Goal: Use online tool/utility: Utilize a website feature to perform a specific function

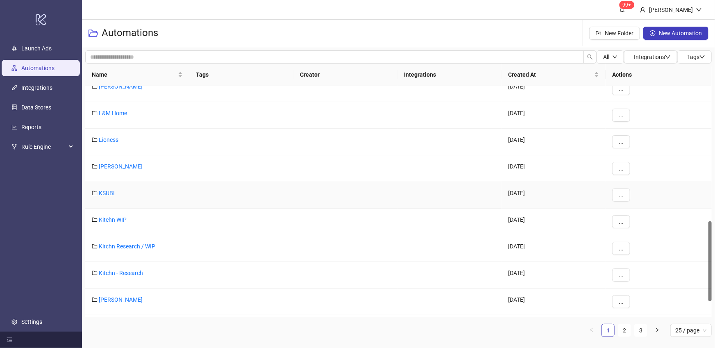
scroll to position [434, 0]
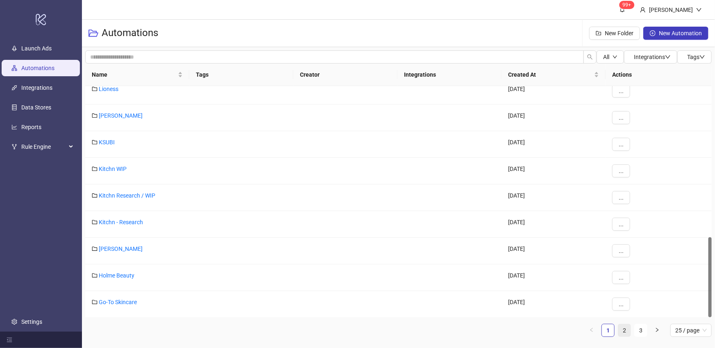
click at [621, 332] on link "2" at bounding box center [624, 330] width 12 height 12
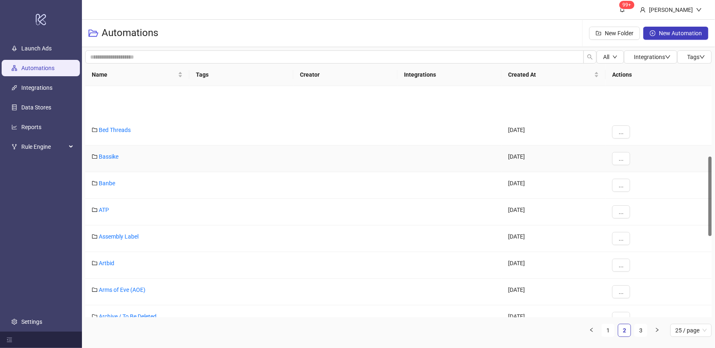
scroll to position [243, 0]
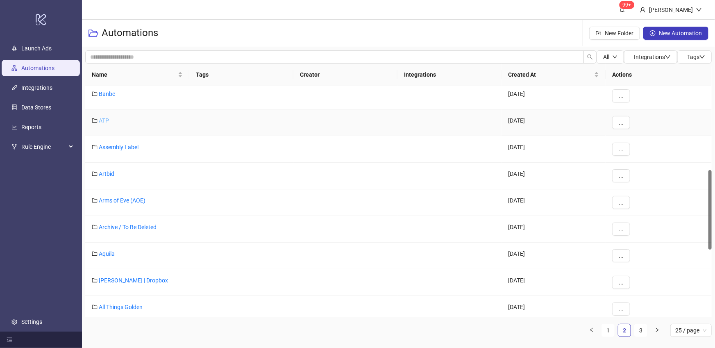
click at [107, 117] on link "ATP" at bounding box center [104, 120] width 10 height 7
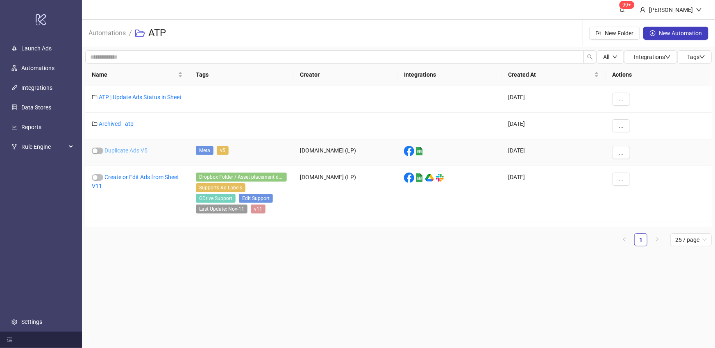
click at [123, 154] on link "Duplicate Ads V5" at bounding box center [126, 150] width 43 height 7
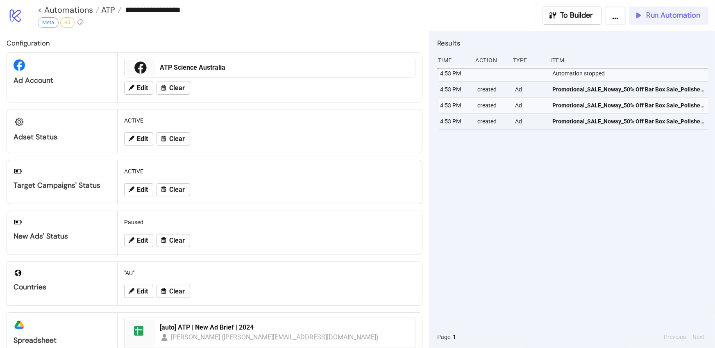
click at [665, 16] on span "Run Automation" at bounding box center [673, 15] width 54 height 9
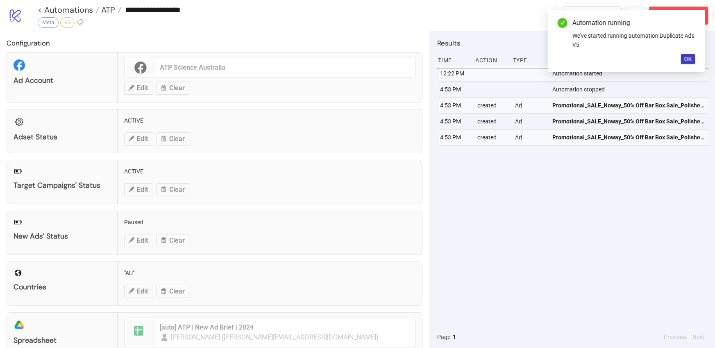
click at [695, 59] on div "Automation running We've started running automation Duplicate Ads V5 OK" at bounding box center [626, 41] width 157 height 62
click at [689, 59] on span "OK" at bounding box center [688, 59] width 8 height 7
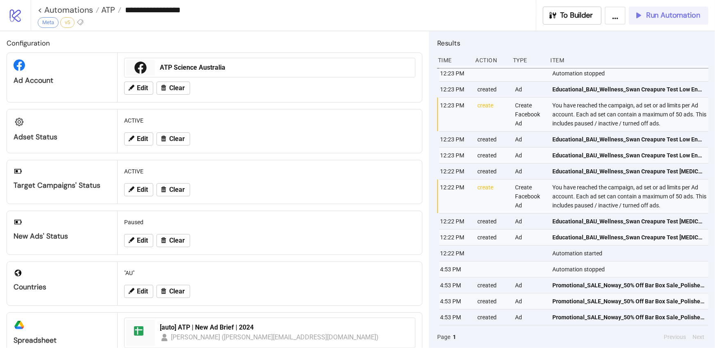
click at [657, 11] on span "Run Automation" at bounding box center [673, 15] width 54 height 9
